Goal: Complete application form

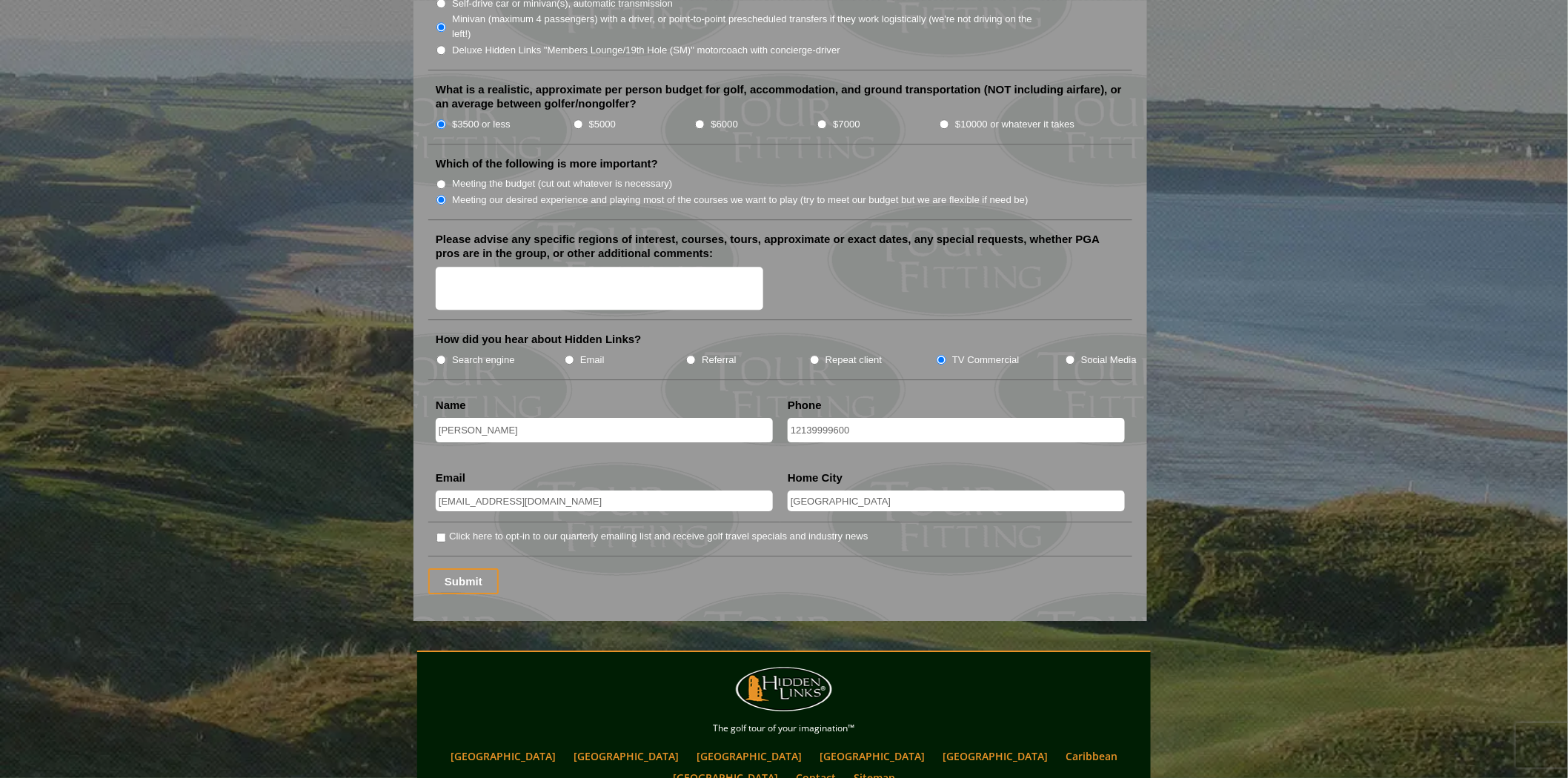
scroll to position [1729, 0]
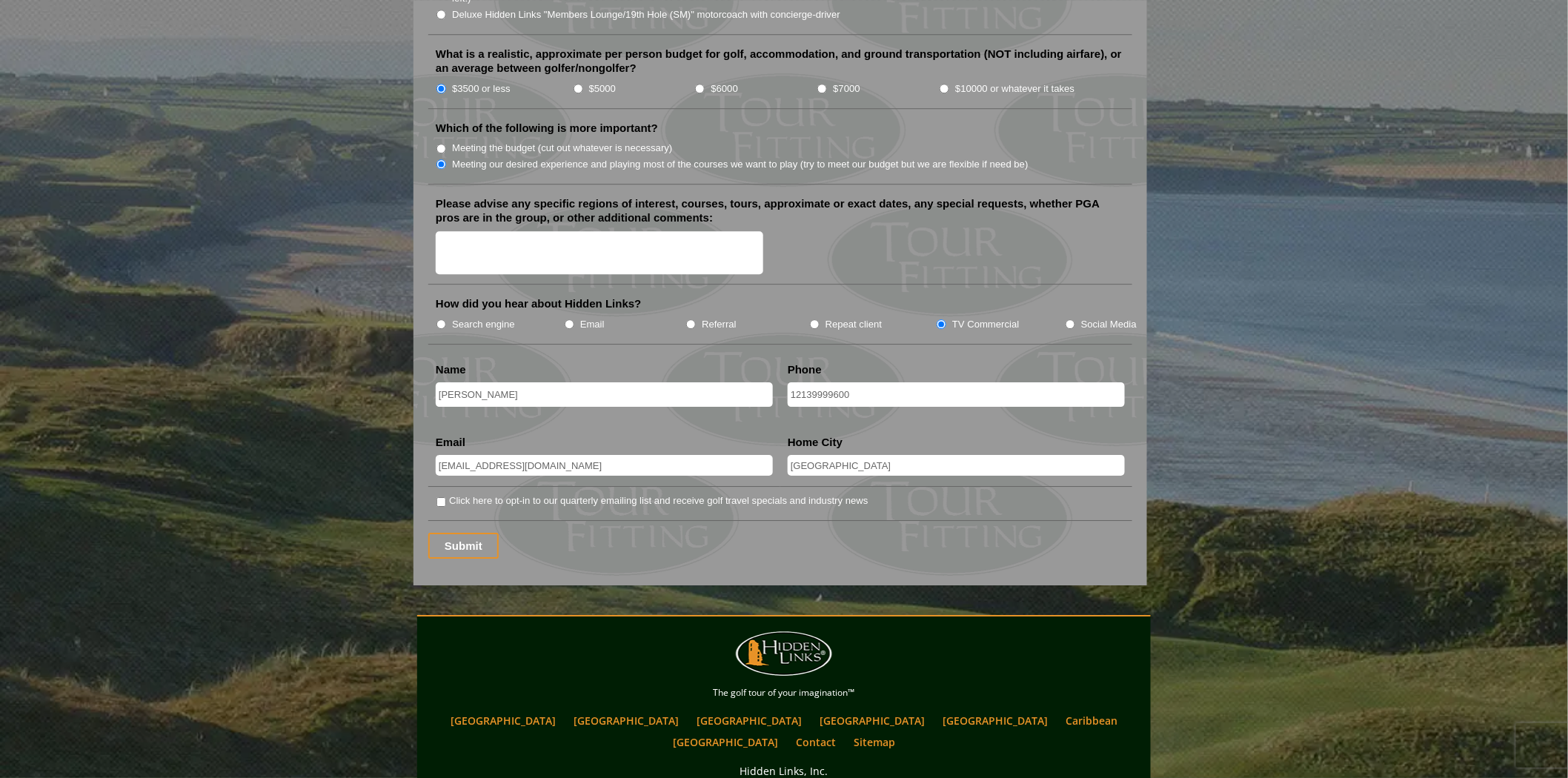
click at [441, 497] on input "Click here to opt-in to our quarterly emailing list and receive golf travel spe…" at bounding box center [441, 502] width 9 height 9
checkbox input "true"
click at [441, 533] on input "Submit" at bounding box center [463, 546] width 70 height 26
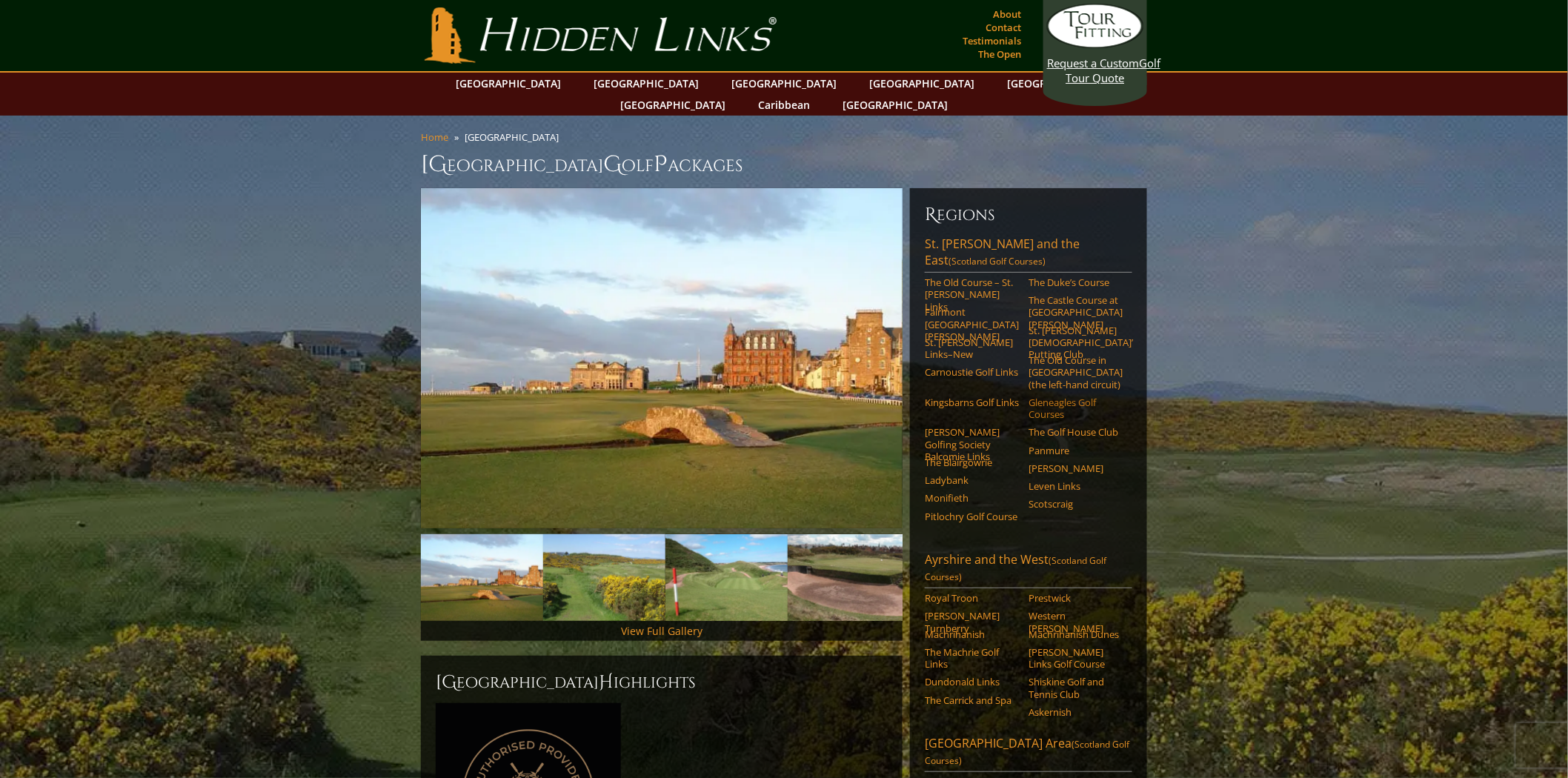
click at [1051, 397] on link "Gleneagles Golf Courses" at bounding box center [1075, 409] width 94 height 25
